Goal: Task Accomplishment & Management: Use online tool/utility

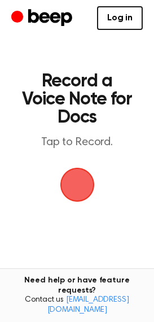
click at [135, 94] on main "Record a Voice Note for Docs Tap to Record. Tired of copying and pasting? Use t…" at bounding box center [77, 199] width 154 height 399
click at [78, 188] on span "button" at bounding box center [78, 185] width 32 height 32
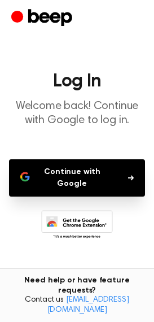
click at [78, 188] on button "Continue with Google" at bounding box center [77, 177] width 136 height 37
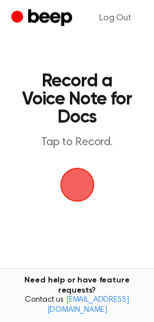
click at [75, 193] on span "button" at bounding box center [78, 185] width 32 height 32
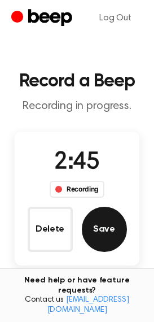
click at [111, 213] on button "Save" at bounding box center [104, 229] width 45 height 45
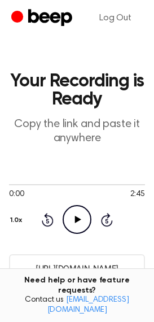
click at [57, 270] on input "[URL][DOMAIN_NAME]" at bounding box center [77, 268] width 136 height 28
click at [72, 270] on input "[URL][DOMAIN_NAME]" at bounding box center [77, 268] width 136 height 28
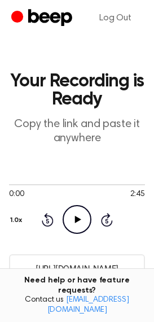
click at [72, 270] on input "[URL][DOMAIN_NAME]" at bounding box center [77, 268] width 136 height 28
click at [71, 271] on input "https://beep.audio/hpQfBPc" at bounding box center [77, 268] width 136 height 28
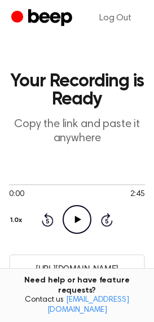
click at [71, 271] on input "https://beep.audio/hpQfBPc" at bounding box center [77, 268] width 136 height 28
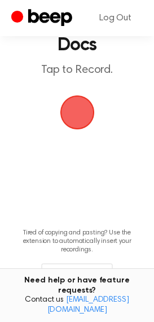
scroll to position [112, 0]
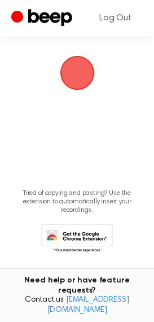
click at [71, 237] on icon at bounding box center [77, 239] width 72 height 31
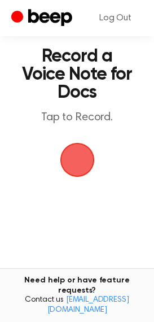
scroll to position [23, 0]
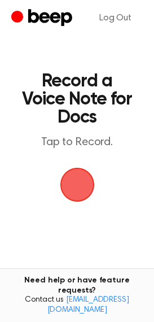
click at [72, 178] on span "button" at bounding box center [78, 185] width 32 height 32
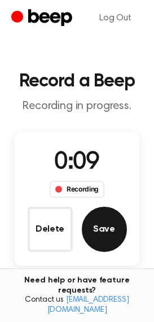
click at [106, 232] on button "Save" at bounding box center [104, 229] width 45 height 45
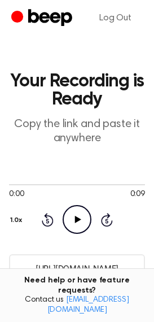
click at [70, 271] on input "https://beep.audio/tR3gtfF" at bounding box center [77, 268] width 136 height 28
click at [119, 20] on link "Log Out" at bounding box center [115, 18] width 55 height 27
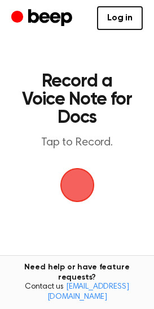
click at [72, 182] on span "button" at bounding box center [76, 184] width 59 height 59
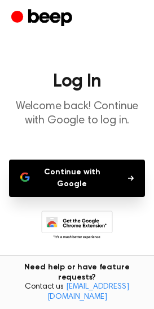
click at [72, 182] on button "Continue with Google" at bounding box center [77, 177] width 136 height 37
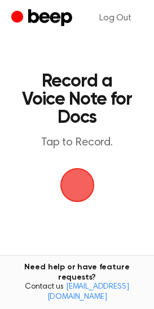
click at [74, 198] on span "button" at bounding box center [77, 185] width 56 height 56
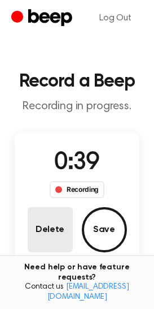
click at [50, 222] on button "Delete" at bounding box center [50, 229] width 45 height 45
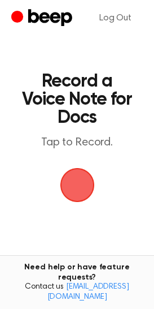
click at [67, 197] on span "button" at bounding box center [77, 185] width 53 height 53
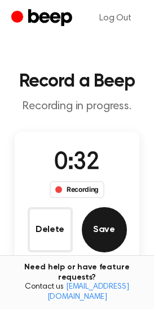
click at [96, 223] on button "Save" at bounding box center [104, 229] width 45 height 45
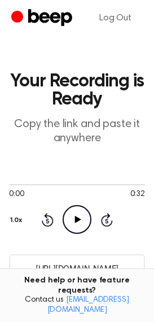
click at [60, 266] on input "[URL][DOMAIN_NAME]" at bounding box center [77, 268] width 136 height 28
click at [120, 19] on link "Log Out" at bounding box center [115, 18] width 55 height 27
